Goal: Task Accomplishment & Management: Use online tool/utility

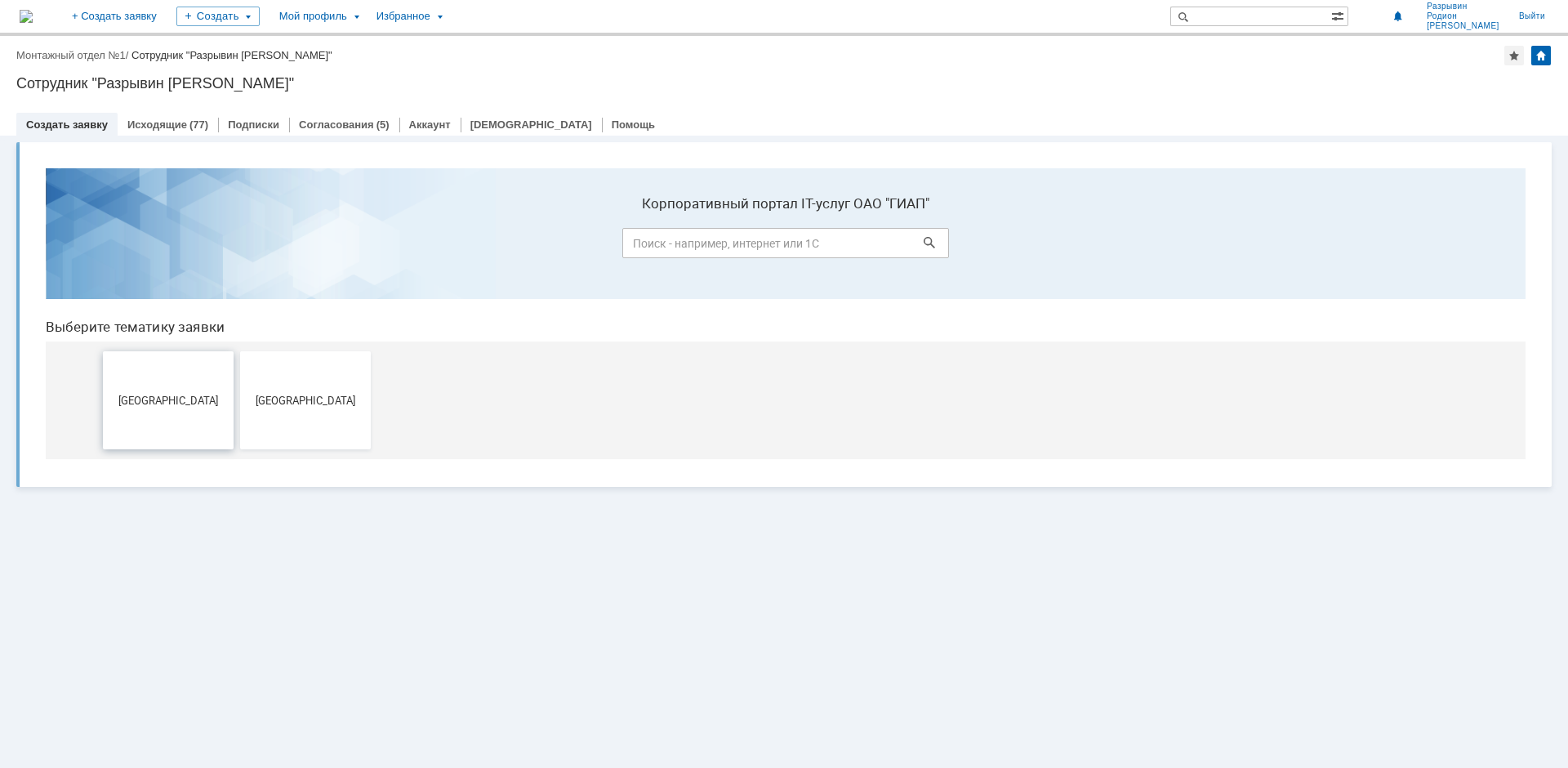
click at [163, 406] on span "[GEOGRAPHIC_DATA]" at bounding box center [168, 399] width 121 height 12
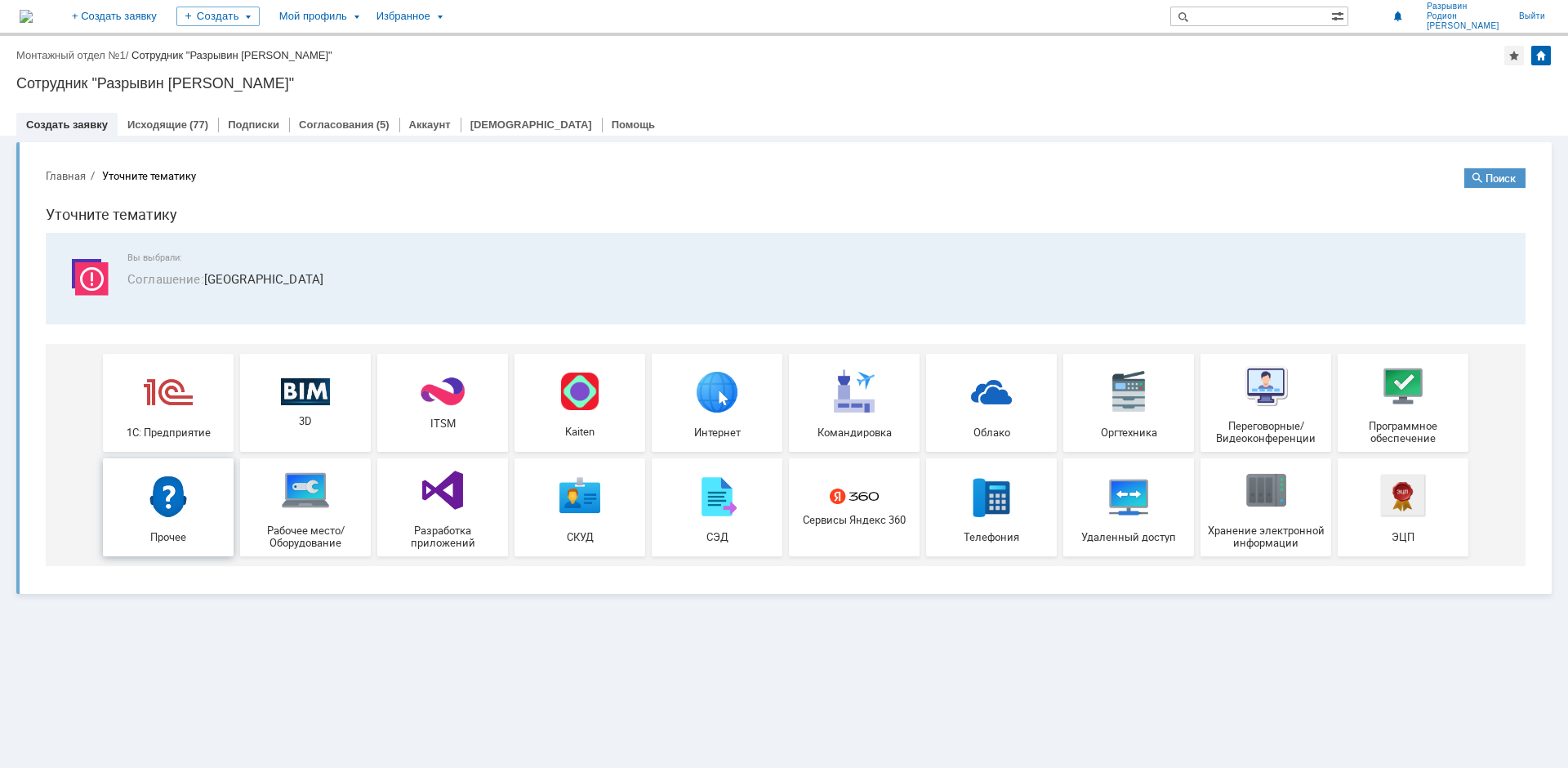
click at [184, 523] on div "Прочее" at bounding box center [168, 506] width 121 height 71
click at [325, 123] on link "Согласования" at bounding box center [336, 124] width 75 height 12
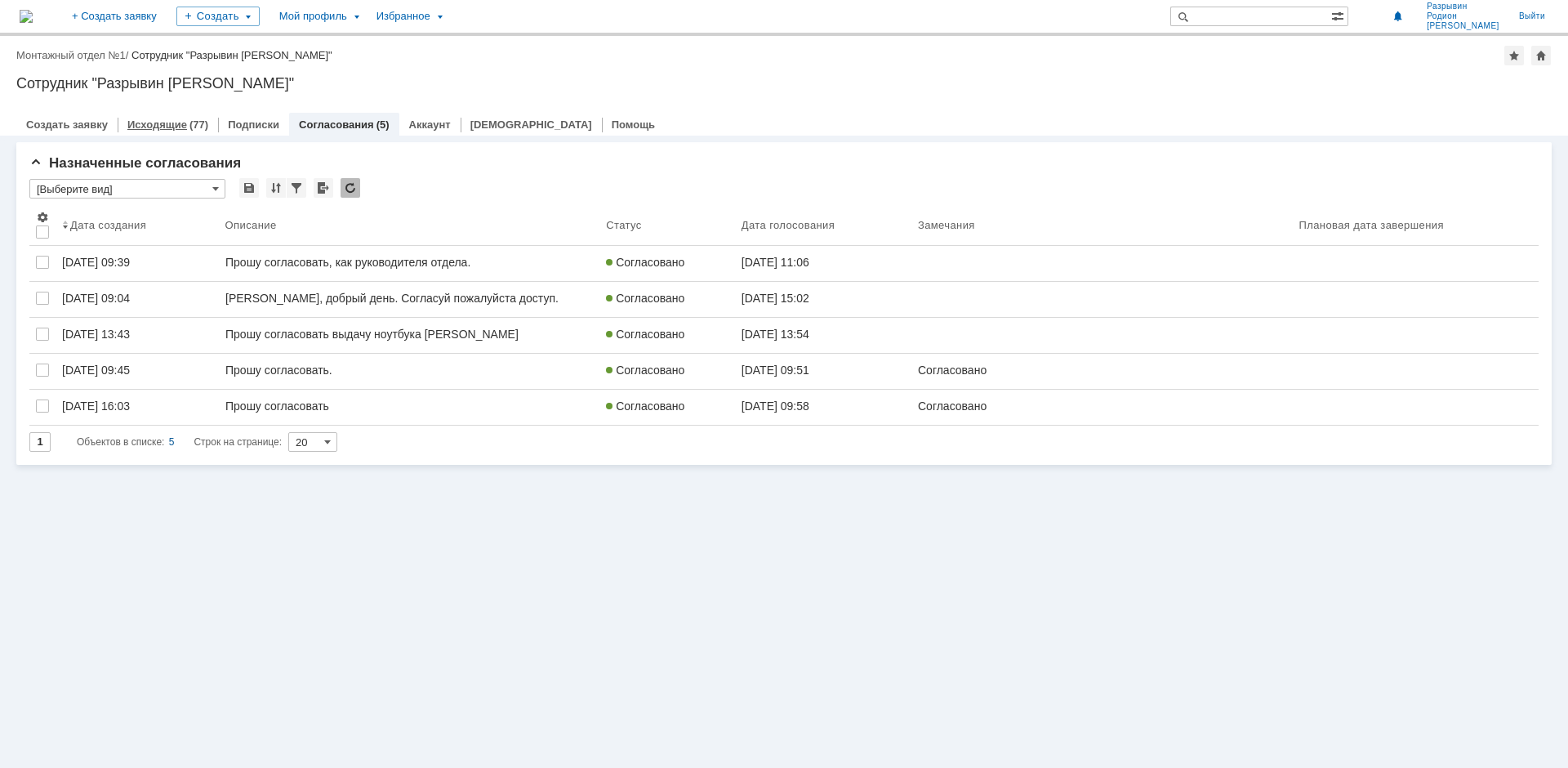
click at [161, 131] on div "Исходящие (77)" at bounding box center [167, 124] width 100 height 24
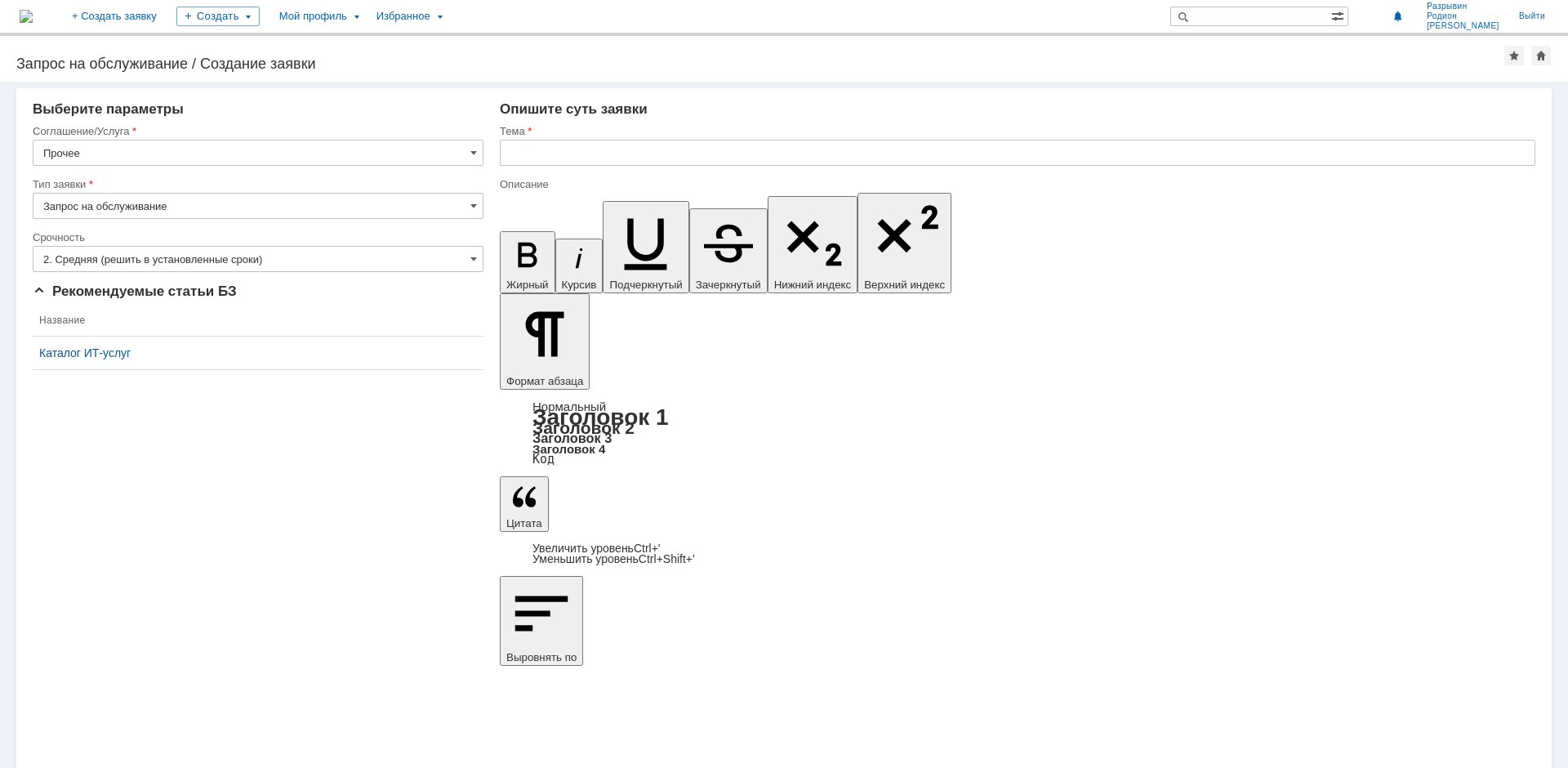
click at [525, 156] on input "text" at bounding box center [1017, 153] width 1036 height 26
click at [531, 152] on input "text" at bounding box center [1017, 153] width 1036 height 26
paste input "Переименование "070_ОПГМП""
type input "Переименование "070_ОПГМП""
